Goal: Find contact information: Find contact information

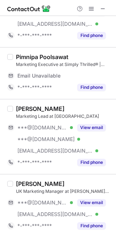
scroll to position [579, 0]
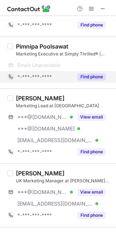
click at [91, 79] on div "Find phone" at bounding box center [89, 77] width 33 height 12
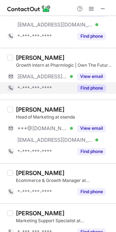
scroll to position [435, 0]
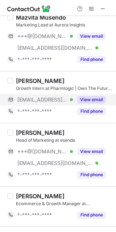
click at [91, 100] on button "View email" at bounding box center [91, 99] width 29 height 7
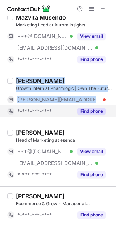
drag, startPoint x: 16, startPoint y: 79, endPoint x: 102, endPoint y: 104, distance: 88.9
click at [102, 104] on div "[PERSON_NAME] Growth Intern at Pharmlogic | Own The Future Of Pharmacy Services…" at bounding box center [62, 97] width 99 height 40
copy div "[PERSON_NAME] Growth Intern at Pharmlogic | Own The Future Of Pharmacy Services…"
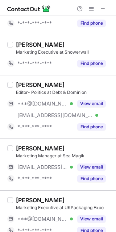
scroll to position [1123, 0]
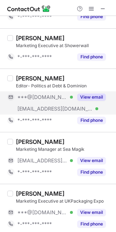
click at [98, 94] on button "View email" at bounding box center [91, 96] width 29 height 7
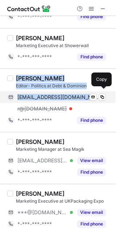
drag, startPoint x: 15, startPoint y: 76, endPoint x: 99, endPoint y: 91, distance: 85.0
click at [99, 91] on div "[PERSON_NAME] Editor- Politics at Debt & Dominion [EMAIL_ADDRESS][DOMAIN_NAME] …" at bounding box center [62, 100] width 99 height 51
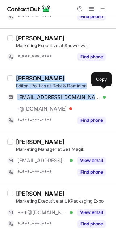
click at [99, 91] on div "[EMAIL_ADDRESS][DOMAIN_NAME] Verified Send email Copy" at bounding box center [56, 97] width 99 height 12
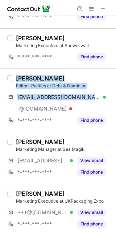
copy div "[PERSON_NAME] Editor- Politics at Debt & Dominion [EMAIL_ADDRESS][DOMAIN_NAME]"
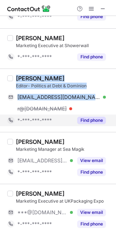
click at [101, 121] on button "Find phone" at bounding box center [91, 120] width 29 height 7
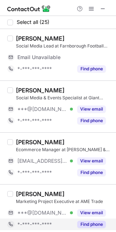
scroll to position [145, 0]
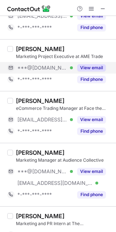
click at [92, 69] on button "View email" at bounding box center [91, 67] width 29 height 7
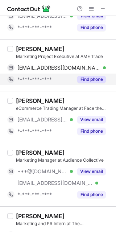
click at [86, 78] on button "Find phone" at bounding box center [91, 79] width 29 height 7
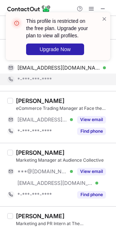
scroll to position [133, 0]
click at [105, 17] on span at bounding box center [104, 18] width 6 height 7
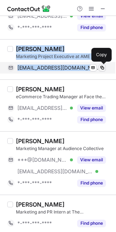
drag, startPoint x: 17, startPoint y: 49, endPoint x: 105, endPoint y: 70, distance: 90.5
click at [105, 70] on div "[PERSON_NAME] Marketing Project Executive at AME Trade [EMAIL_ADDRESS][DOMAIN_N…" at bounding box center [62, 59] width 99 height 28
copy div "[PERSON_NAME] Marketing Project Executive at AME Trade [EMAIL_ADDRESS][DOMAIN_N…"
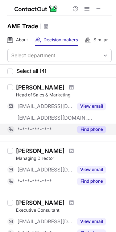
click at [89, 125] on div "Find phone" at bounding box center [89, 129] width 33 height 12
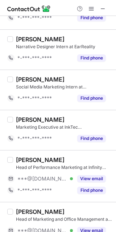
scroll to position [400, 0]
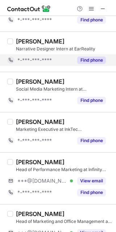
click at [99, 61] on button "Find phone" at bounding box center [91, 59] width 29 height 7
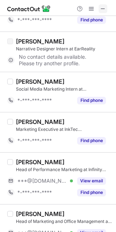
click at [103, 8] on span at bounding box center [103, 9] width 6 height 6
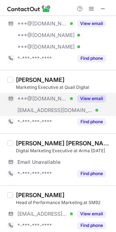
scroll to position [145, 0]
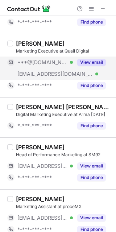
click at [91, 65] on button "View email" at bounding box center [91, 62] width 29 height 7
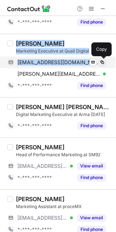
drag, startPoint x: 17, startPoint y: 42, endPoint x: 102, endPoint y: 60, distance: 87.1
click at [102, 60] on div "[PERSON_NAME] Marketing Executive at Quail Digital [EMAIL_ADDRESS][DOMAIN_NAME]…" at bounding box center [62, 65] width 99 height 51
copy div "[PERSON_NAME] Marketing Executive at Quail Digital [EMAIL_ADDRESS][DOMAIN_NAME]…"
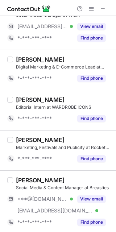
scroll to position [718, 0]
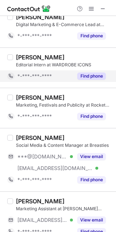
click at [92, 76] on button "Find phone" at bounding box center [91, 75] width 29 height 7
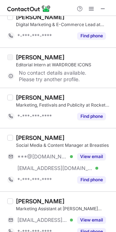
scroll to position [790, 0]
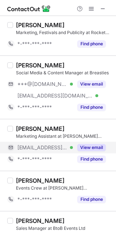
click at [85, 146] on button "View email" at bounding box center [91, 147] width 29 height 7
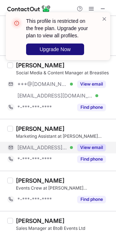
click at [68, 46] on span "Upgrade Now" at bounding box center [54, 49] width 31 height 6
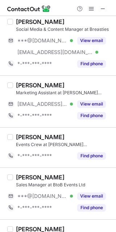
scroll to position [834, 0]
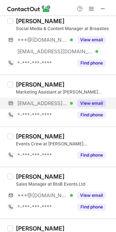
click at [88, 100] on button "View email" at bounding box center [91, 103] width 29 height 7
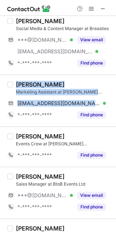
drag, startPoint x: 81, startPoint y: 102, endPoint x: 16, endPoint y: 79, distance: 68.6
click at [16, 81] on div "[PERSON_NAME] Marketing Assistant at [PERSON_NAME] Gaming Limited [EMAIL_ADDRES…" at bounding box center [62, 101] width 99 height 40
copy div "[PERSON_NAME] Marketing Assistant at [PERSON_NAME] Gaming Limited [EMAIL_ADDRES…"
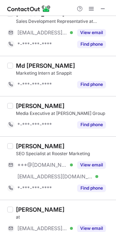
scroll to position [532, 0]
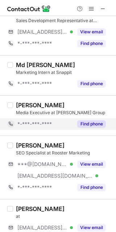
click at [92, 120] on button "Find phone" at bounding box center [91, 123] width 29 height 7
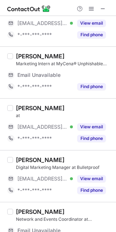
scroll to position [858, 0]
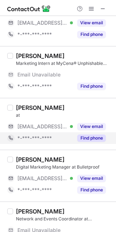
click at [89, 138] on button "Find phone" at bounding box center [91, 137] width 29 height 7
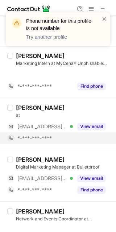
scroll to position [788, 0]
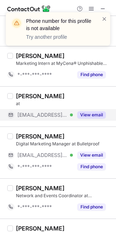
click at [91, 112] on button "View email" at bounding box center [91, 114] width 29 height 7
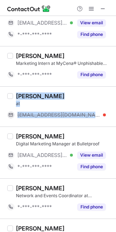
drag, startPoint x: 85, startPoint y: 116, endPoint x: 17, endPoint y: 92, distance: 71.4
click at [17, 92] on div "[PERSON_NAME] at [PERSON_NAME][EMAIL_ADDRESS][DOMAIN_NAME]" at bounding box center [62, 106] width 99 height 28
copy div "[PERSON_NAME] at [PERSON_NAME][EMAIL_ADDRESS][DOMAIN_NAME]"
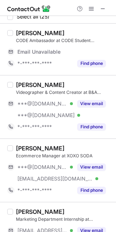
scroll to position [0, 0]
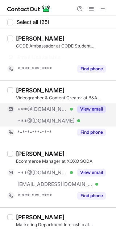
click at [90, 108] on button "View email" at bounding box center [91, 108] width 29 height 7
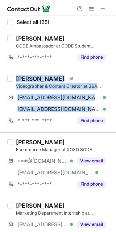
drag, startPoint x: 87, startPoint y: 110, endPoint x: 17, endPoint y: 74, distance: 79.5
click at [17, 74] on div "[PERSON_NAME] Visit Twitter profile Videographer & Content Creator at B&A QUILT…" at bounding box center [58, 100] width 116 height 63
copy div "[PERSON_NAME] Visit Twitter profile Videographer & Content Creator at B&A QUILT…"
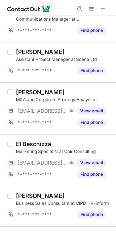
scroll to position [327, 0]
